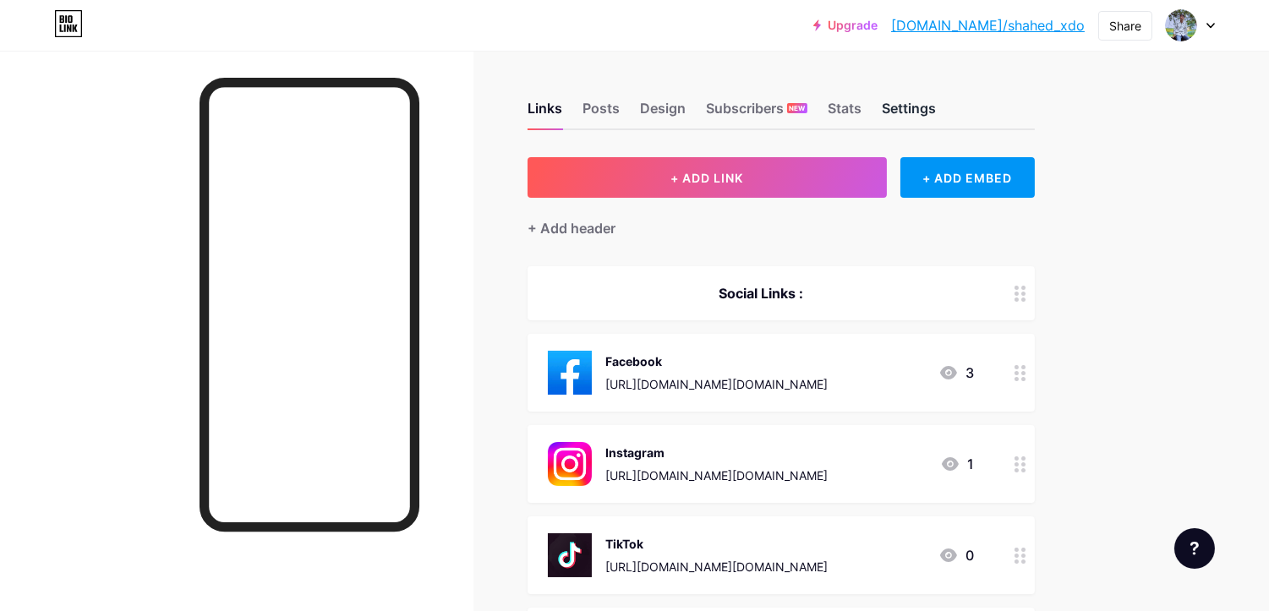
click at [924, 113] on div "Settings" at bounding box center [909, 113] width 54 height 30
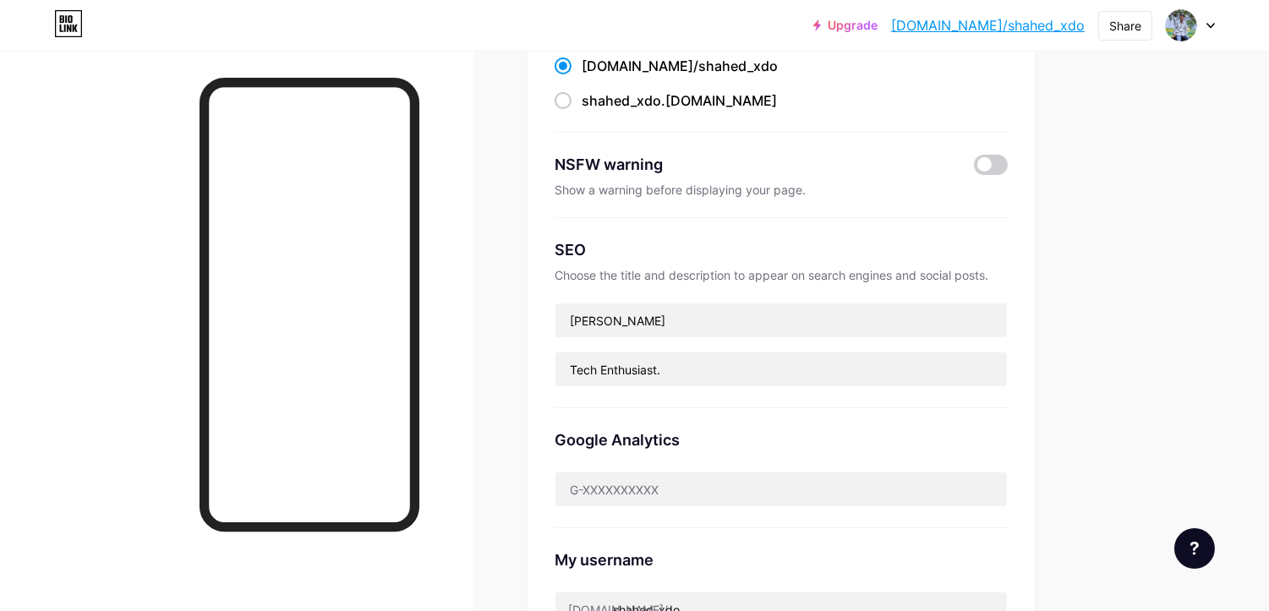
scroll to position [188, 0]
click at [657, 103] on span "shahed_xdo" at bounding box center [621, 98] width 79 height 17
click at [593, 109] on input "shahed_xdo .[DOMAIN_NAME]" at bounding box center [587, 114] width 11 height 11
radio input "true"
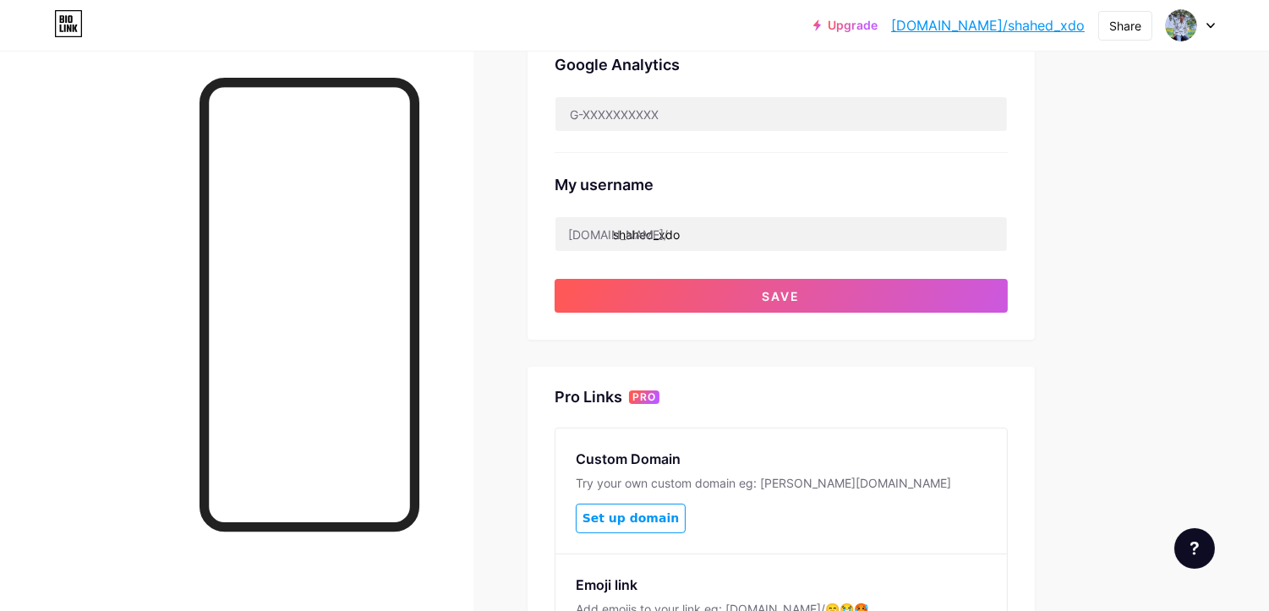
scroll to position [563, 0]
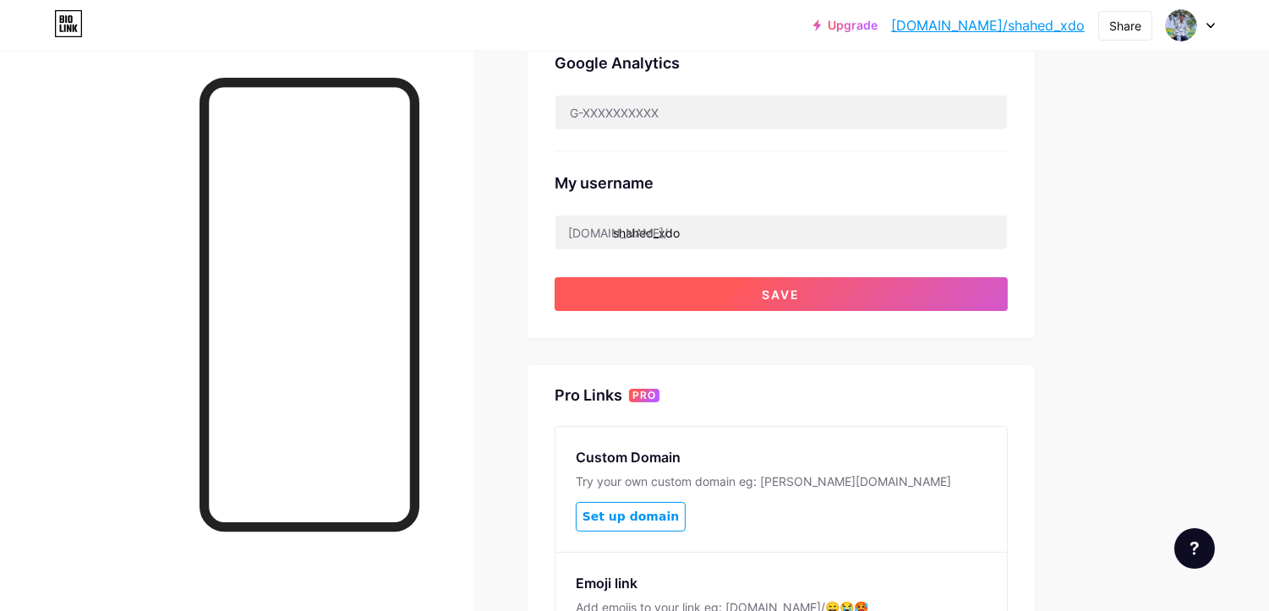
click at [823, 293] on button "Save" at bounding box center [781, 294] width 453 height 34
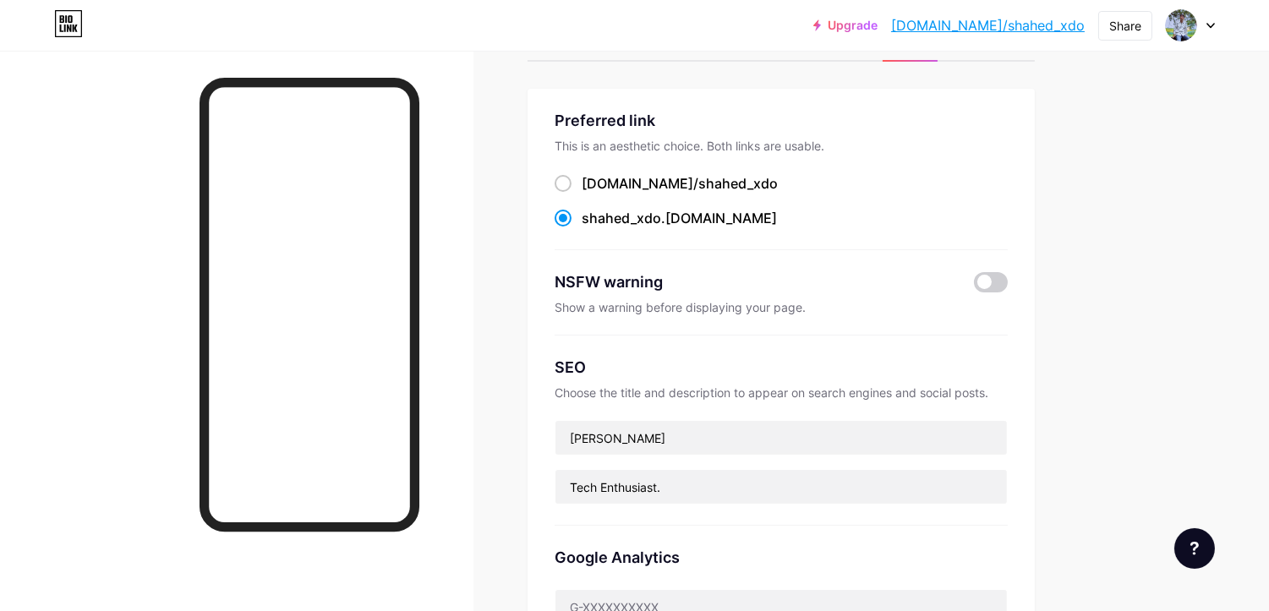
scroll to position [0, 0]
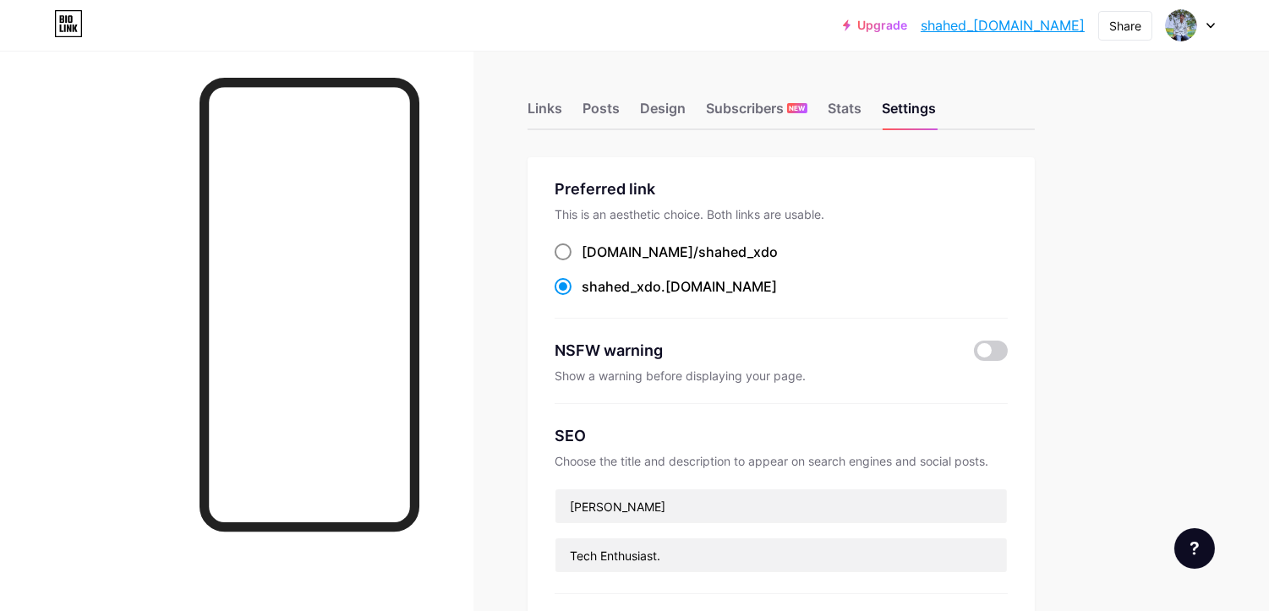
click at [699, 251] on span "shahed_xdo" at bounding box center [738, 252] width 79 height 17
click at [593, 262] on input "[DOMAIN_NAME]/ shahed_xdo" at bounding box center [587, 267] width 11 height 11
radio input "true"
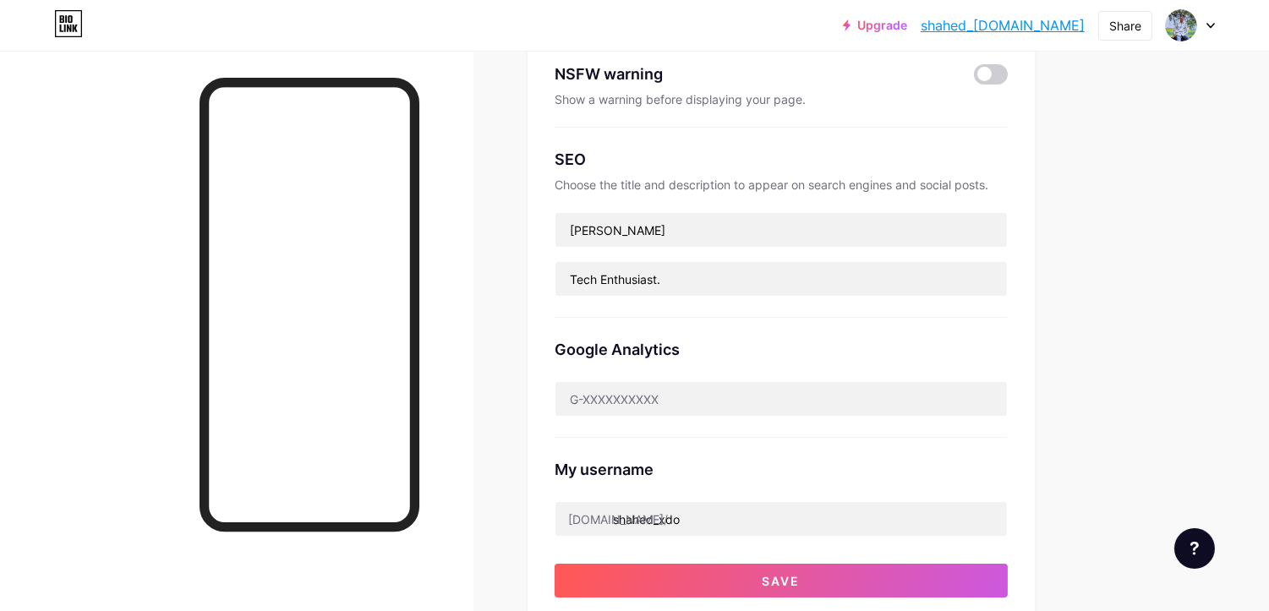
scroll to position [657, 0]
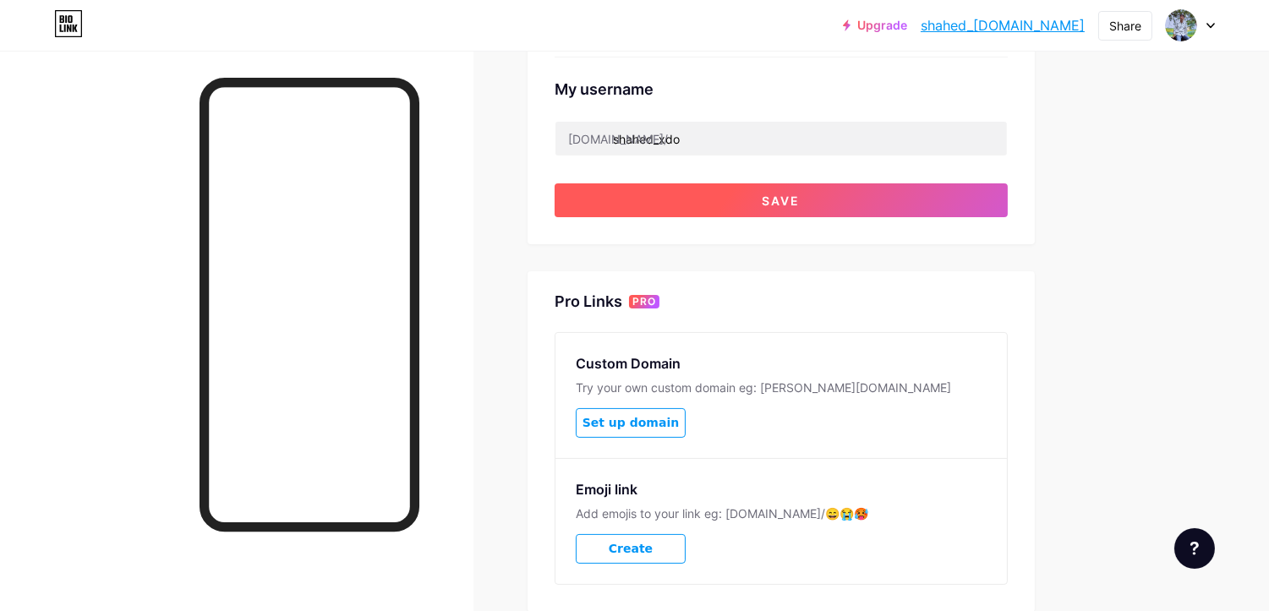
click at [776, 212] on button "Save" at bounding box center [781, 201] width 453 height 34
